Goal: Information Seeking & Learning: Find specific fact

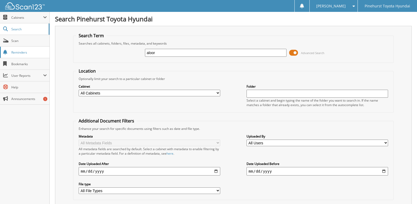
type input "aloor"
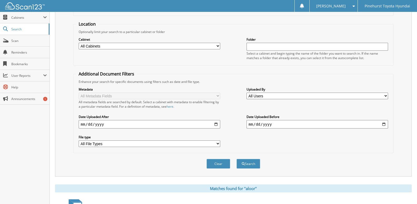
scroll to position [158, 0]
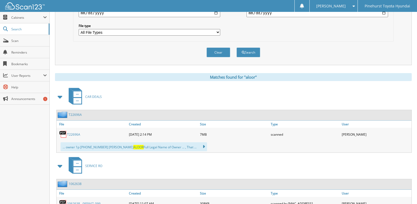
click at [62, 134] on img at bounding box center [63, 134] width 8 height 8
click at [70, 133] on link "T22696A" at bounding box center [73, 134] width 13 height 4
click at [75, 133] on link "T22696A" at bounding box center [73, 134] width 13 height 4
click at [75, 135] on link "T22696A" at bounding box center [73, 134] width 13 height 4
